Goal: Obtain resource: Obtain resource

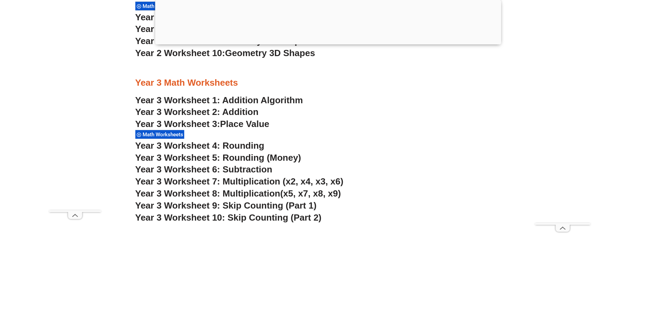
scroll to position [1030, 0]
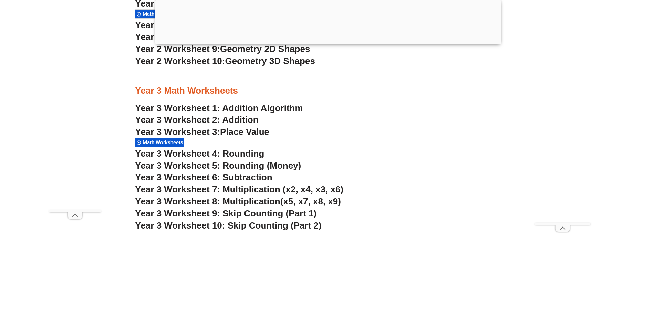
click at [248, 166] on span "Year 3 Worksheet 5: Rounding (Money)" at bounding box center [218, 165] width 166 height 10
click at [247, 105] on link "Year 3 Worksheet 1: Addition Algorithm" at bounding box center [219, 108] width 168 height 10
click at [191, 132] on span "Year 3 Worksheet 3:" at bounding box center [177, 132] width 85 height 10
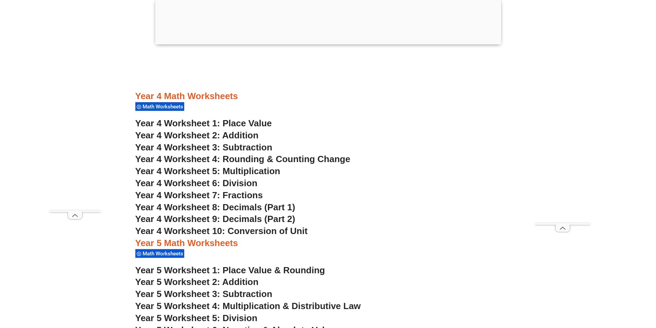
scroll to position [1340, 0]
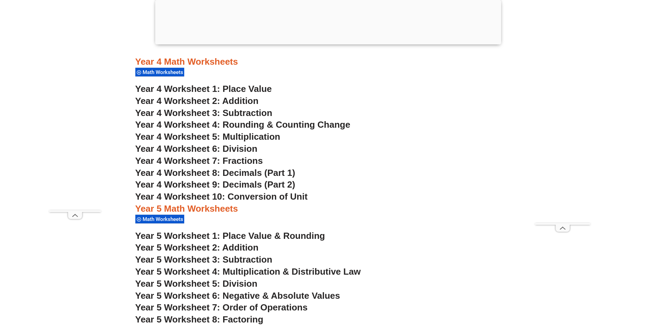
click at [299, 123] on span "Year 4 Worksheet 4: Rounding & Counting Change" at bounding box center [242, 124] width 215 height 10
click at [248, 172] on span "Year 4 Worksheet 8: Decimals (Part 1)" at bounding box center [215, 173] width 160 height 10
click at [227, 188] on span "Year 4 Worksheet 9: Decimals (Part 2)" at bounding box center [215, 184] width 160 height 10
click at [267, 195] on span "Year 4 Worksheet 10: Conversion of Unit" at bounding box center [221, 196] width 172 height 10
click at [234, 160] on span "Year 4 Worksheet 7: Fractions" at bounding box center [199, 161] width 128 height 10
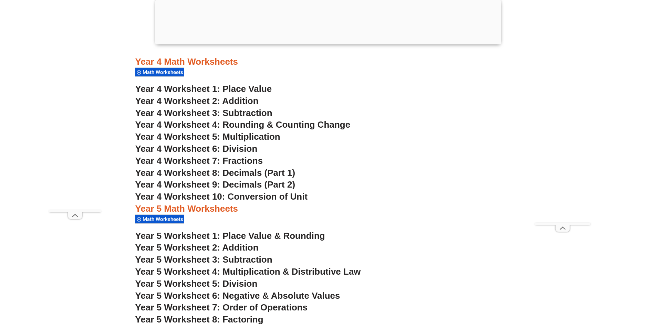
click at [241, 89] on span "Year 4 Worksheet 1: Place Value" at bounding box center [203, 89] width 137 height 10
click at [243, 102] on span "Year 4 Worksheet 2: Addition" at bounding box center [196, 101] width 123 height 10
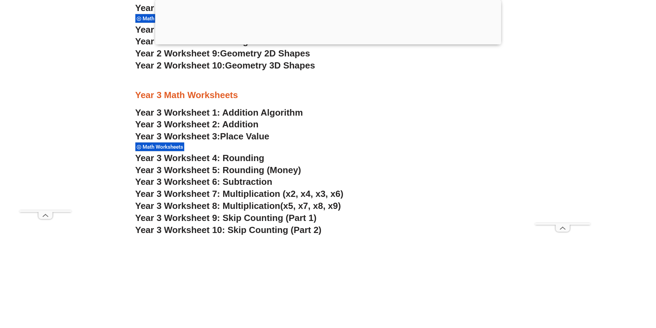
scroll to position [1030, 0]
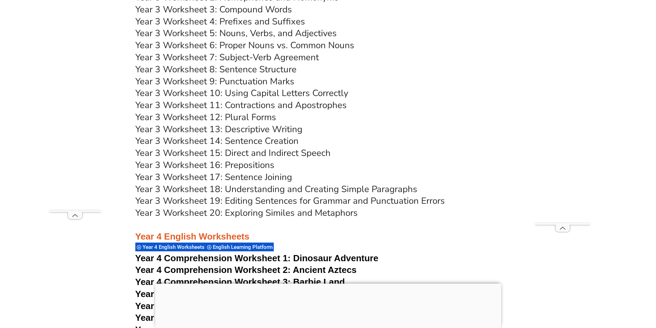
scroll to position [2615, 0]
click at [278, 210] on link "Year 3 Worksheet 20: Exploring Similes and Metaphors" at bounding box center [246, 212] width 222 height 12
